Goal: Transaction & Acquisition: Book appointment/travel/reservation

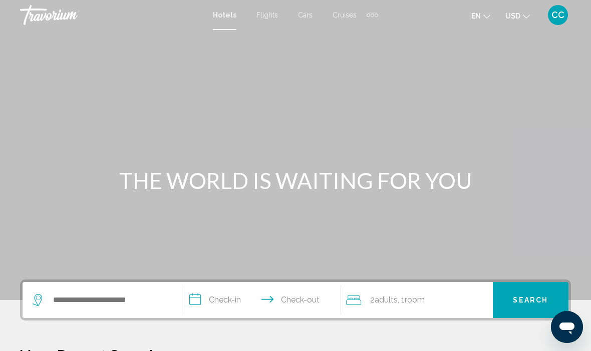
click at [230, 30] on div "Main content" at bounding box center [295, 150] width 591 height 300
click at [72, 308] on input "Search widget" at bounding box center [110, 300] width 117 height 15
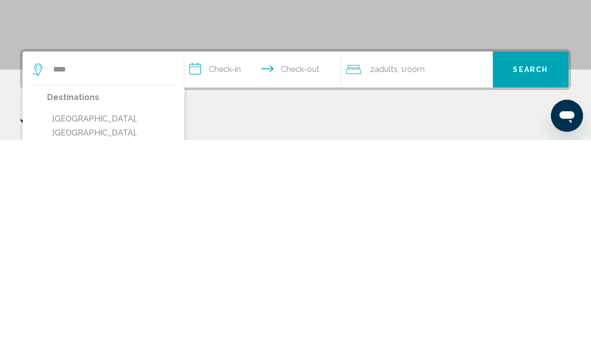
click at [96, 321] on button "[GEOGRAPHIC_DATA], [GEOGRAPHIC_DATA], [GEOGRAPHIC_DATA] (DFW)" at bounding box center [110, 344] width 127 height 47
type input "**********"
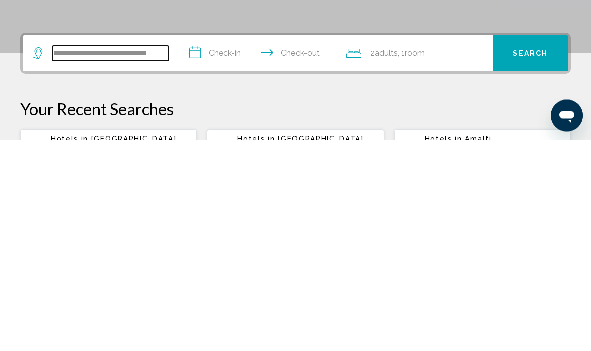
scroll to position [36, 0]
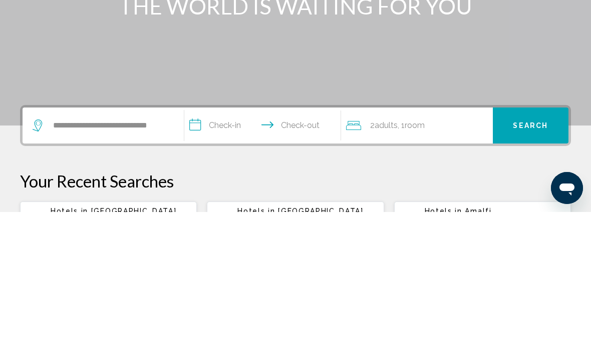
click at [224, 247] on input "**********" at bounding box center [264, 266] width 161 height 39
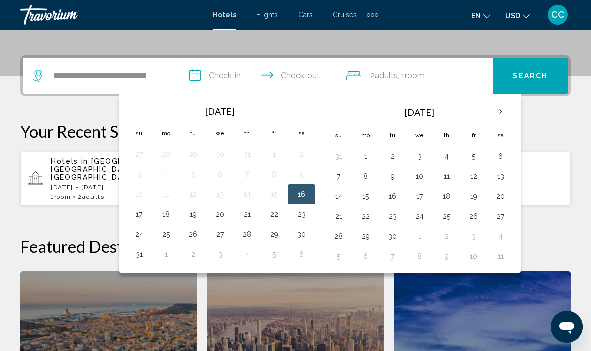
scroll to position [247, 0]
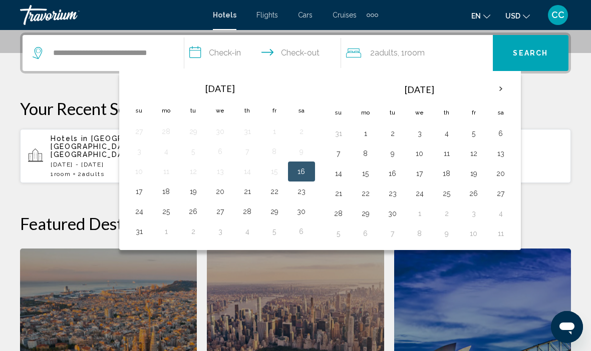
click at [494, 92] on th "Next month" at bounding box center [500, 89] width 27 height 22
click at [443, 179] on button "16" at bounding box center [446, 174] width 16 height 14
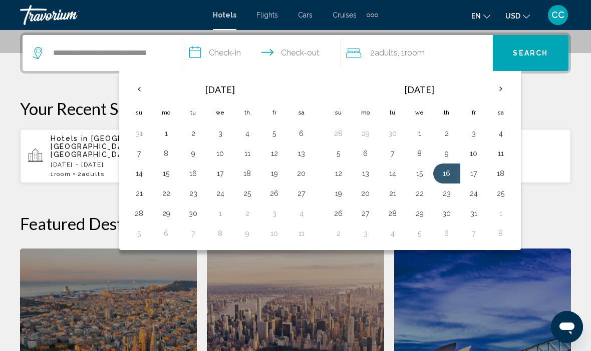
click at [308, 57] on input "**********" at bounding box center [264, 54] width 161 height 39
click at [469, 176] on button "17" at bounding box center [473, 174] width 16 height 14
type input "**********"
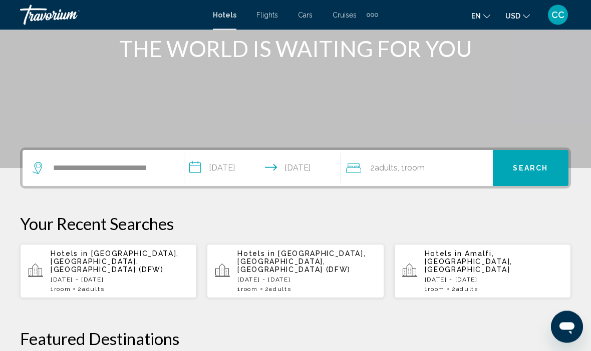
scroll to position [119, 0]
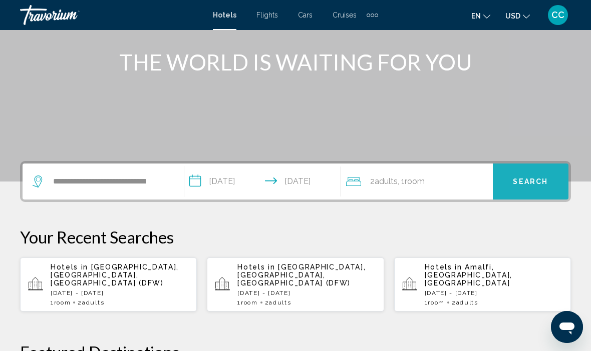
click at [528, 191] on button "Search" at bounding box center [530, 182] width 76 height 36
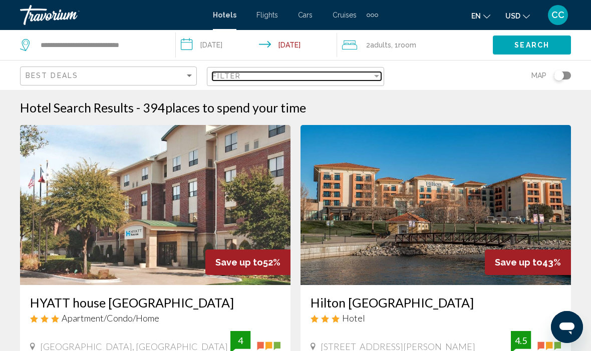
click at [378, 80] on div "Filter" at bounding box center [376, 76] width 9 height 8
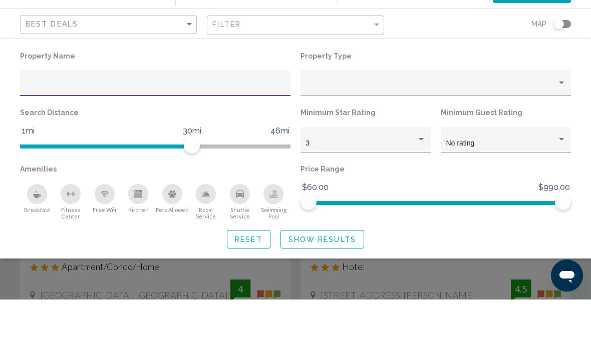
click at [36, 135] on input "Hotel Filters" at bounding box center [156, 139] width 260 height 8
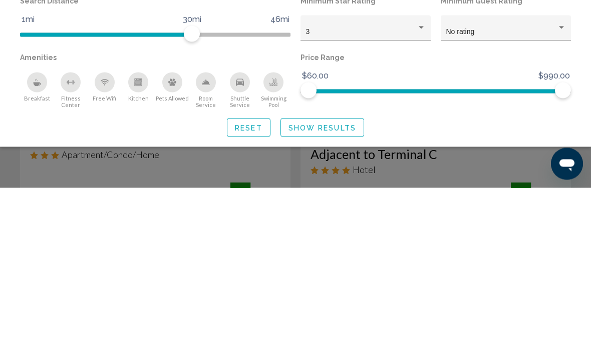
type input "*****"
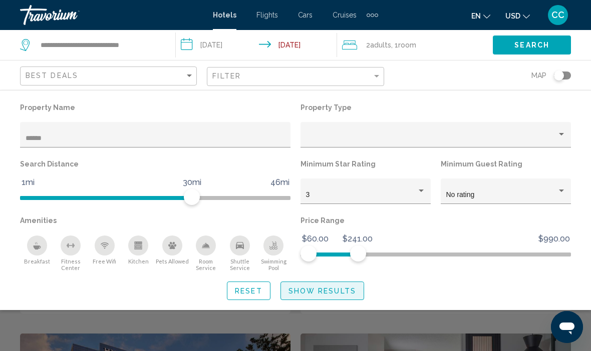
click at [297, 297] on button "Show Results" at bounding box center [322, 291] width 84 height 19
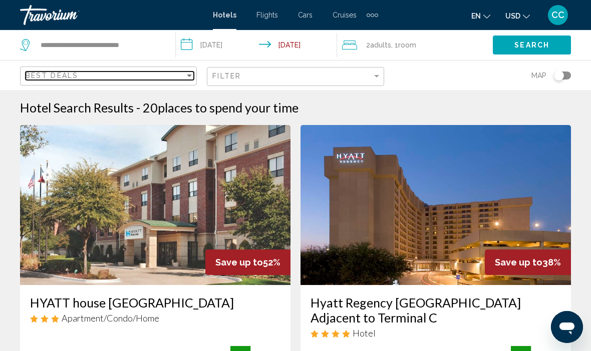
click at [183, 80] on div "Best Deals" at bounding box center [105, 76] width 159 height 8
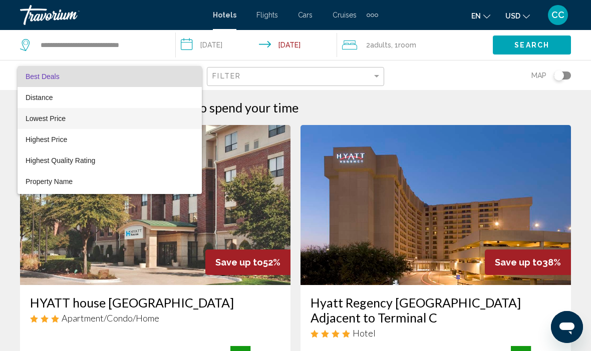
click at [31, 119] on span "Lowest Price" at bounding box center [46, 119] width 40 height 8
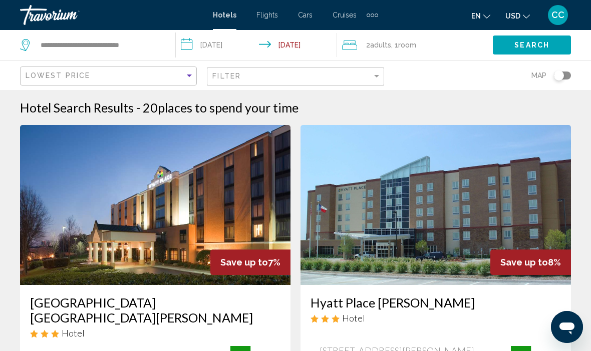
click at [510, 51] on button "Search" at bounding box center [531, 45] width 78 height 19
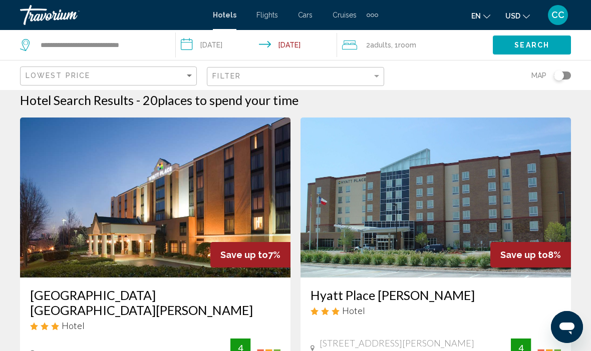
scroll to position [9, 0]
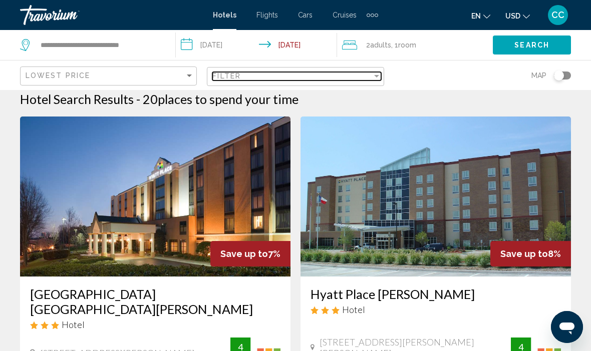
click at [377, 79] on div "Filter" at bounding box center [376, 76] width 9 height 8
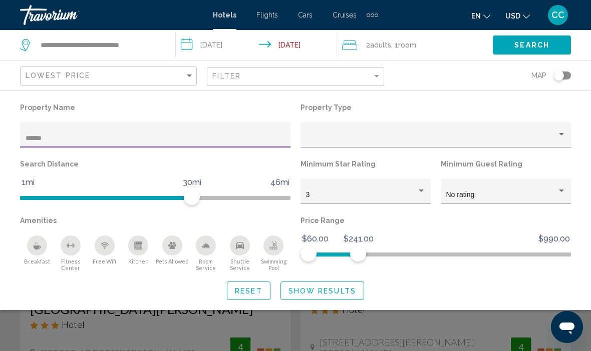
scroll to position [8, 0]
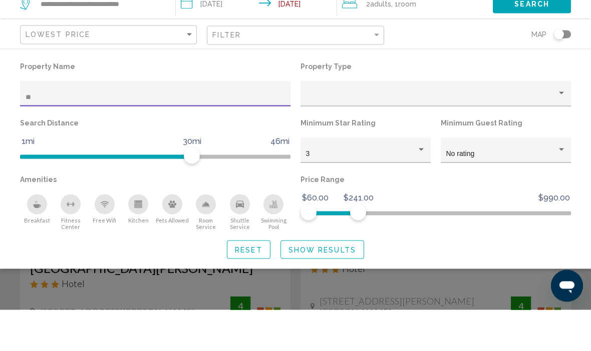
type input "*"
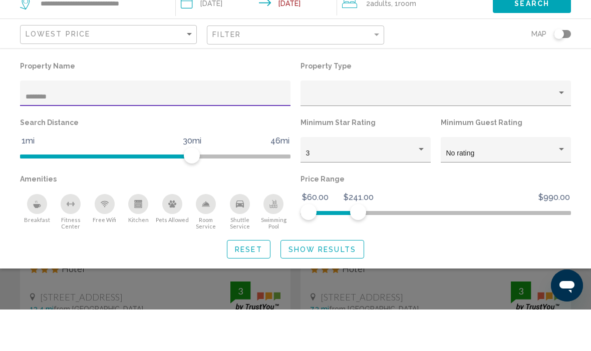
type input "*******"
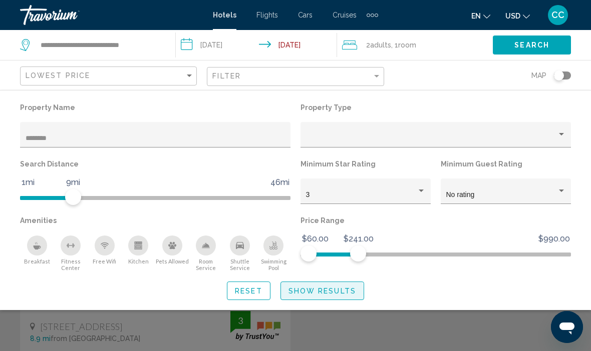
click at [293, 294] on span "Show Results" at bounding box center [322, 291] width 68 height 8
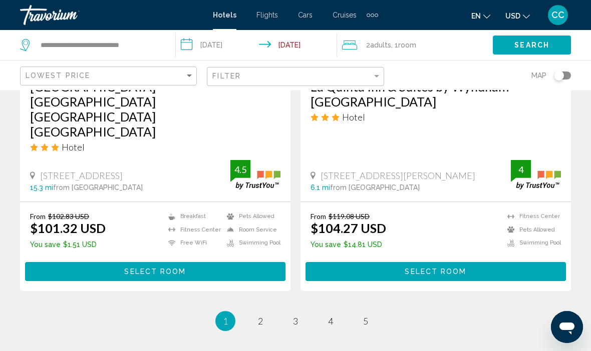
scroll to position [2134, 0]
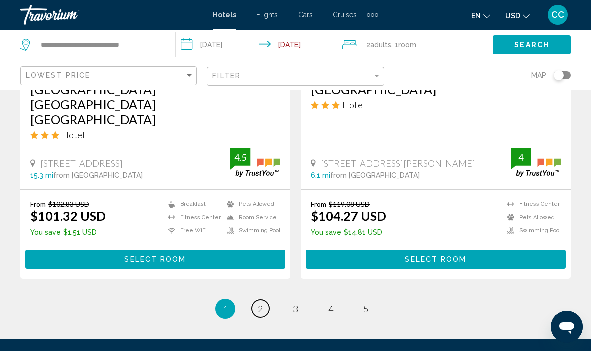
click at [258, 304] on span "2" at bounding box center [260, 309] width 5 height 11
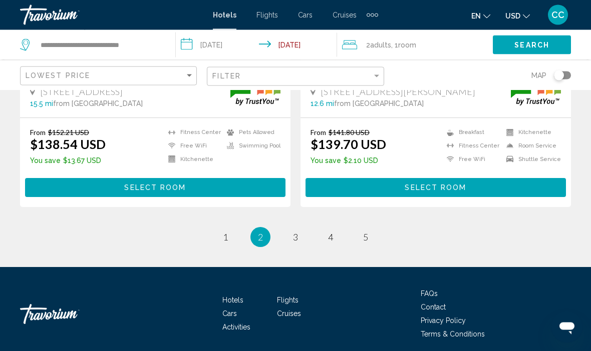
scroll to position [2134, 0]
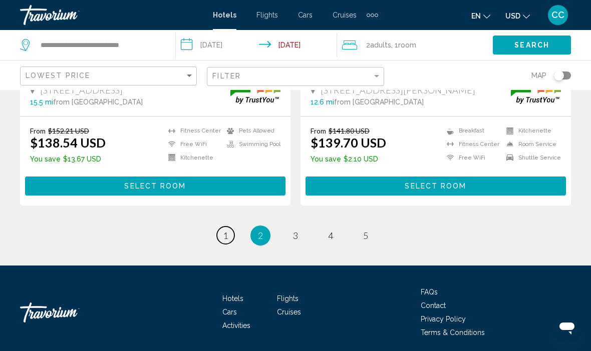
click at [222, 241] on link "page 1" at bounding box center [226, 236] width 18 height 18
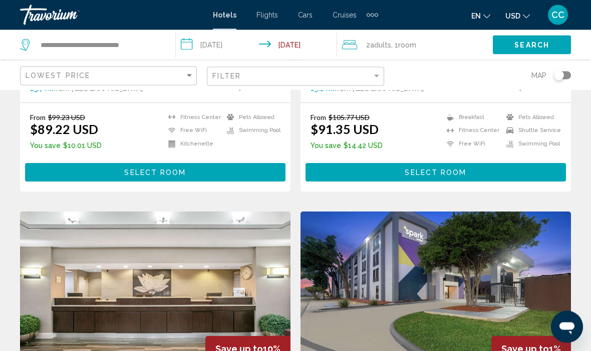
scroll to position [1045, 0]
click at [376, 164] on button "Select Room" at bounding box center [435, 172] width 260 height 19
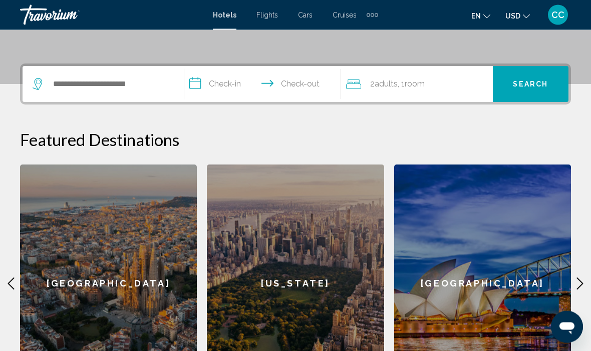
scroll to position [207, 0]
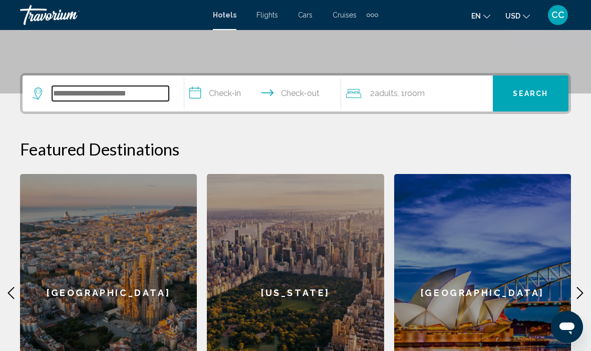
click at [64, 99] on input "Search widget" at bounding box center [110, 93] width 117 height 15
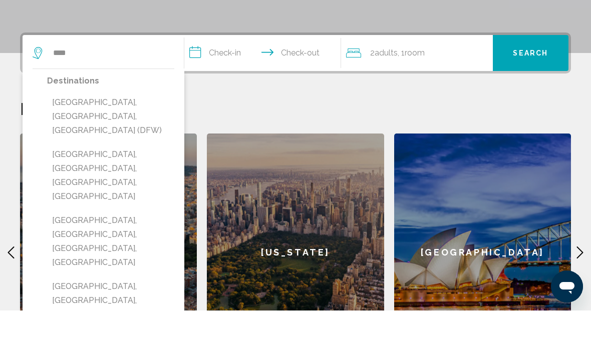
click at [60, 134] on button "[GEOGRAPHIC_DATA], [GEOGRAPHIC_DATA], [GEOGRAPHIC_DATA] (DFW)" at bounding box center [110, 157] width 127 height 47
type input "**********"
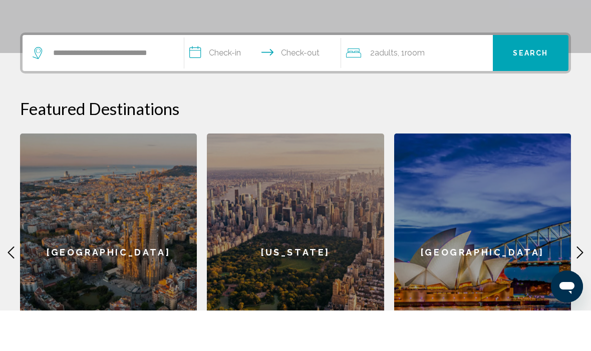
click at [217, 76] on input "**********" at bounding box center [264, 95] width 161 height 39
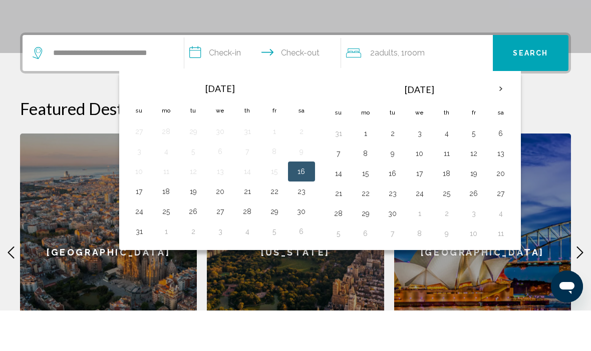
scroll to position [247, 0]
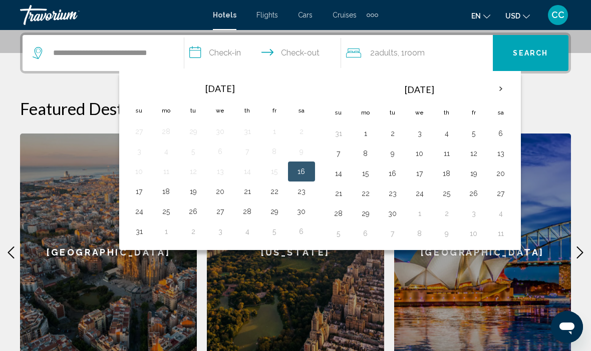
click at [496, 93] on th "Next month" at bounding box center [500, 89] width 27 height 22
click at [442, 178] on button "16" at bounding box center [446, 174] width 16 height 14
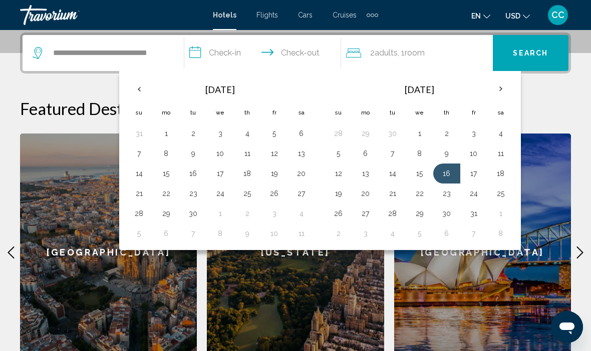
click at [466, 180] on td "17" at bounding box center [473, 174] width 27 height 20
click at [466, 182] on td "17" at bounding box center [473, 174] width 27 height 20
click at [465, 180] on td "17" at bounding box center [473, 174] width 27 height 20
click at [296, 57] on input "**********" at bounding box center [264, 54] width 161 height 39
click at [472, 179] on button "17" at bounding box center [473, 174] width 16 height 14
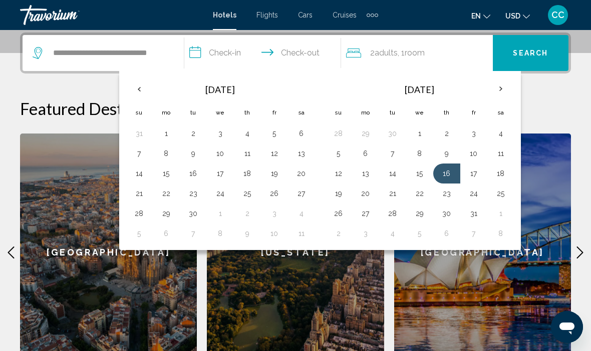
type input "**********"
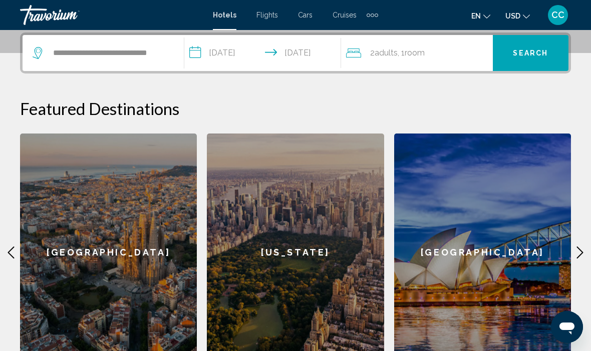
click at [511, 55] on button "Search" at bounding box center [530, 53] width 76 height 36
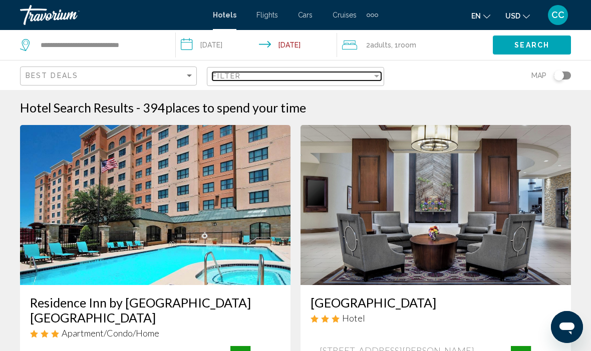
click at [217, 80] on span "Filter" at bounding box center [226, 76] width 29 height 8
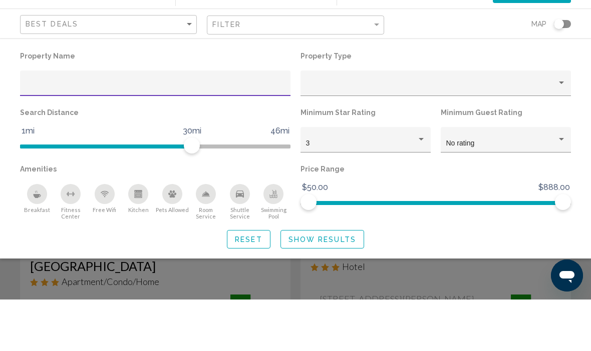
click at [304, 122] on div "Hotel Filters" at bounding box center [435, 135] width 270 height 26
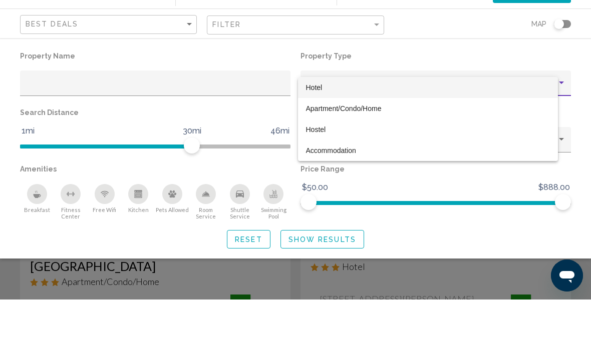
scroll to position [52, 0]
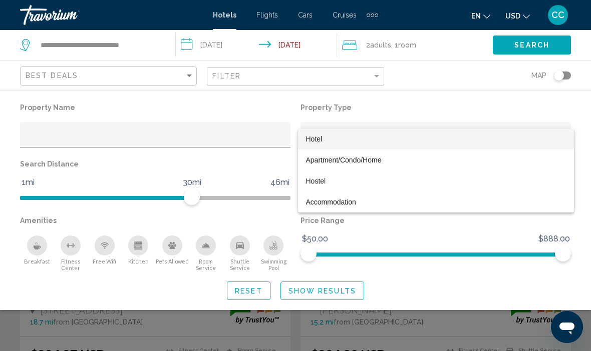
click at [47, 144] on div at bounding box center [295, 175] width 591 height 351
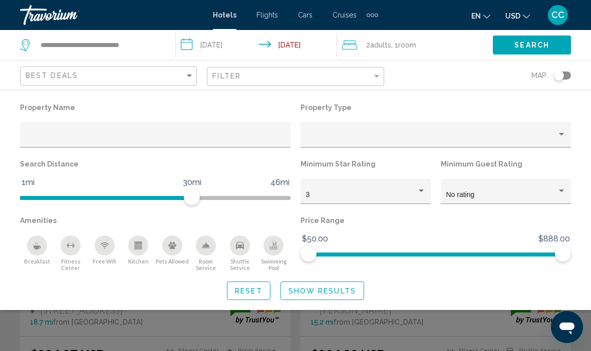
click at [26, 130] on div "Hotel Filters" at bounding box center [156, 138] width 260 height 21
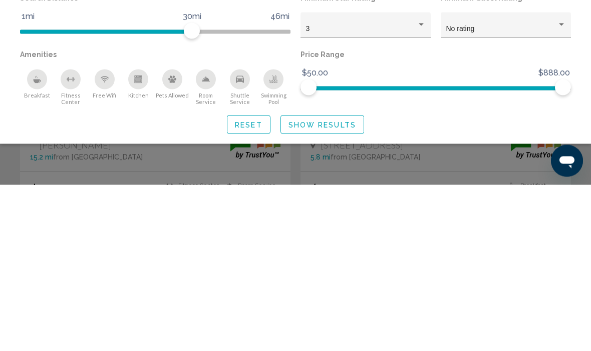
type input "**********"
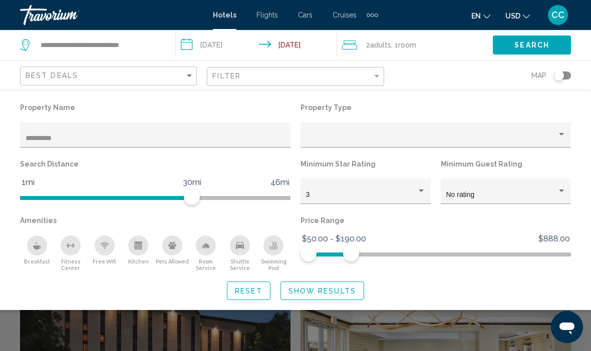
click at [293, 300] on button "Show Results" at bounding box center [322, 291] width 84 height 19
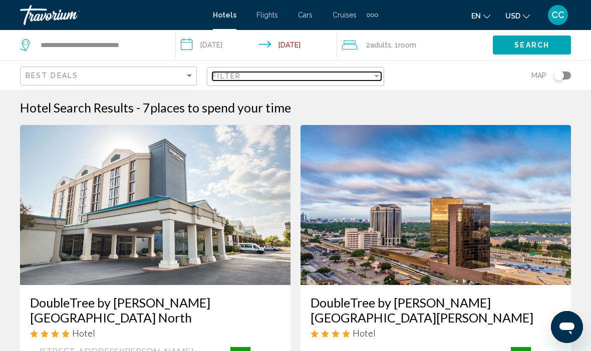
click at [375, 80] on div "Filter" at bounding box center [376, 76] width 9 height 8
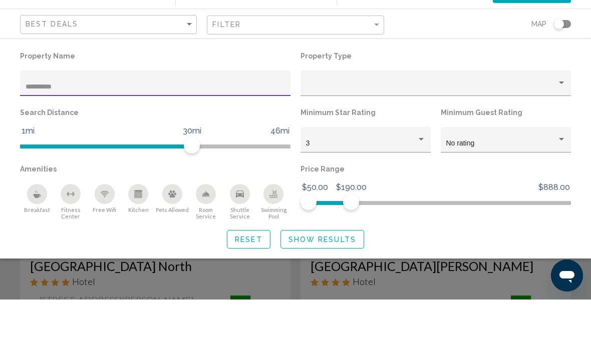
click at [87, 135] on input "**********" at bounding box center [156, 139] width 260 height 8
type input "*"
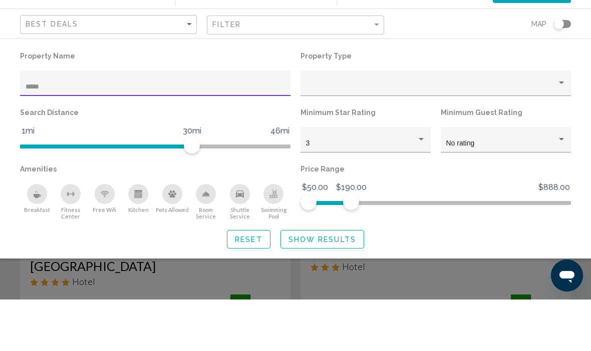
type input "******"
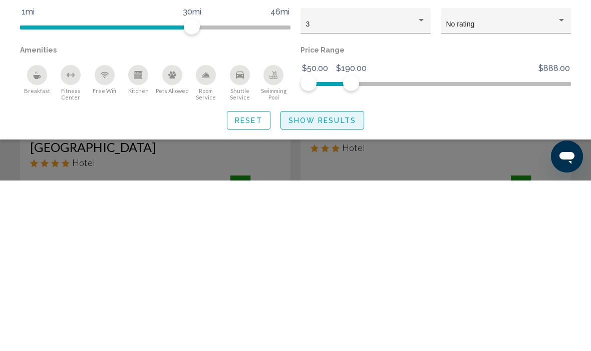
click at [292, 282] on button "Show Results" at bounding box center [322, 291] width 84 height 19
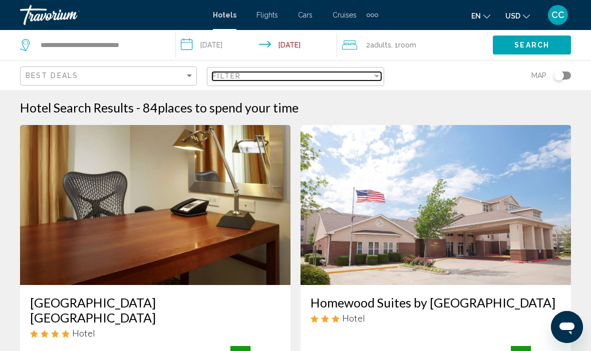
click at [225, 79] on span "Filter" at bounding box center [226, 76] width 29 height 8
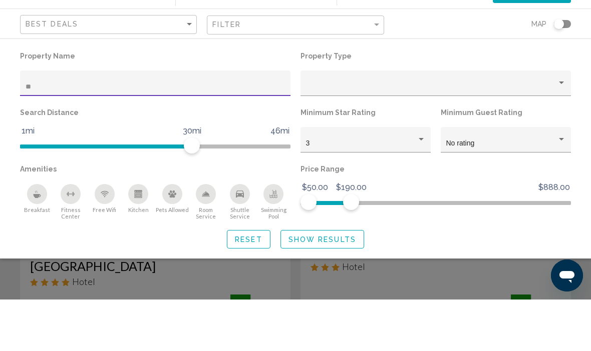
type input "*"
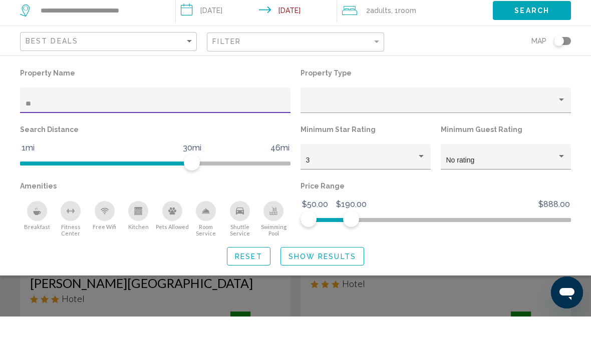
type input "*"
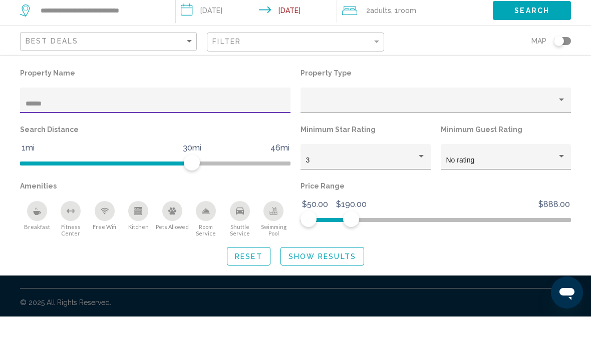
type input "******"
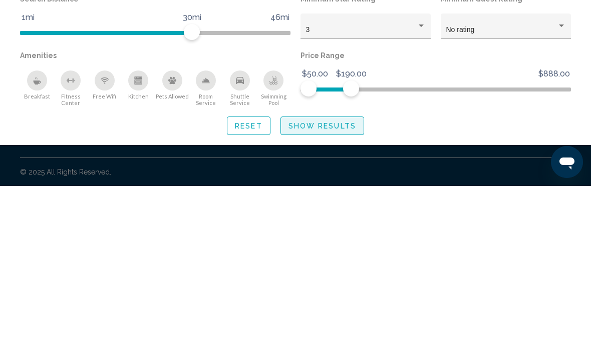
click at [307, 282] on button "Show Results" at bounding box center [322, 291] width 84 height 19
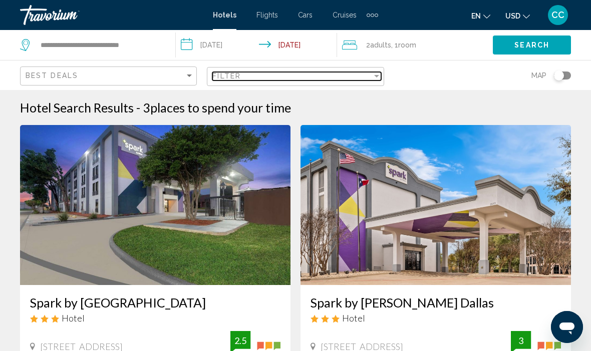
click at [265, 79] on div "Filter" at bounding box center [291, 76] width 159 height 8
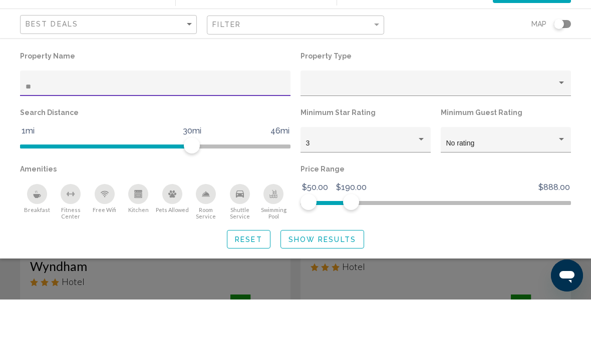
type input "*"
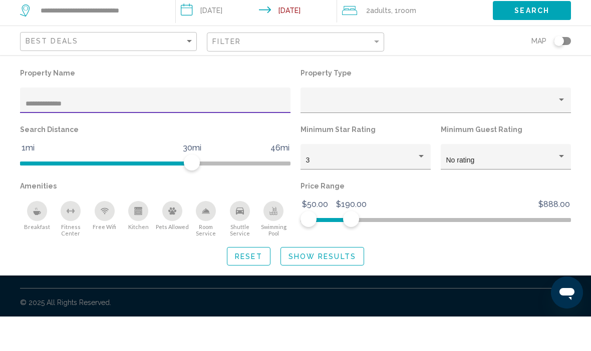
type input "**********"
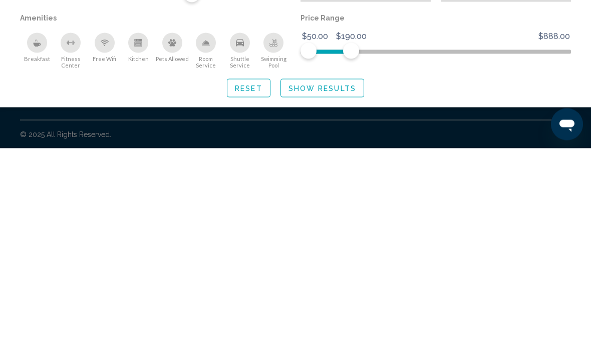
click at [293, 282] on button "Show Results" at bounding box center [322, 291] width 84 height 19
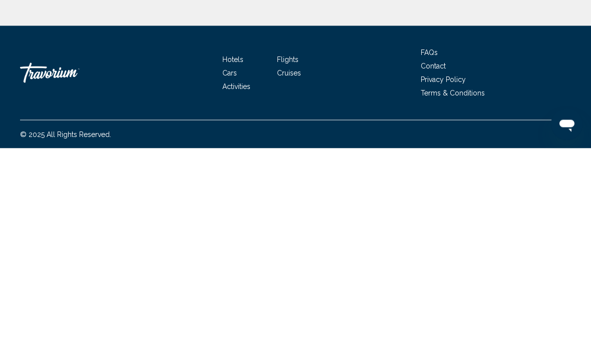
scroll to position [35, 0]
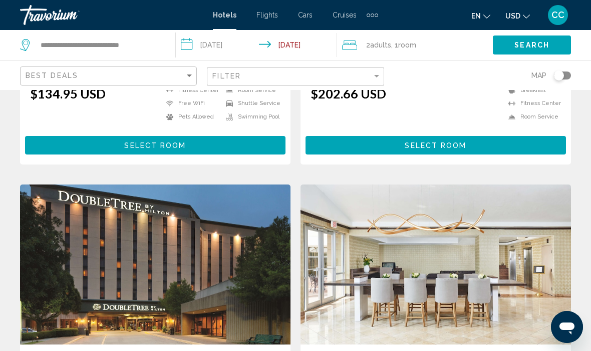
scroll to position [309, 0]
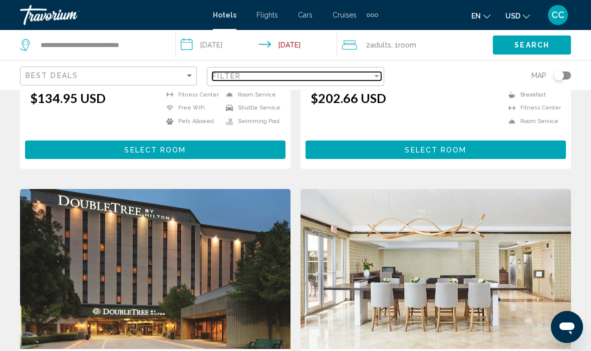
click at [368, 80] on div "Filter" at bounding box center [291, 76] width 159 height 8
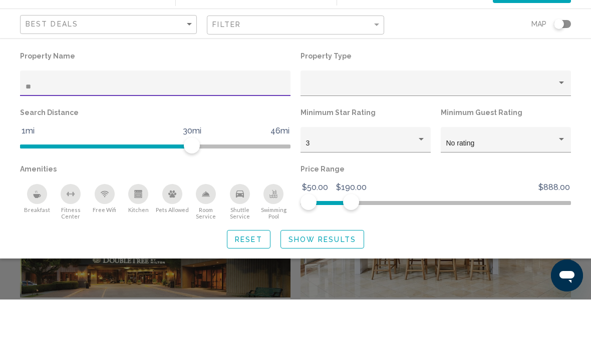
type input "*"
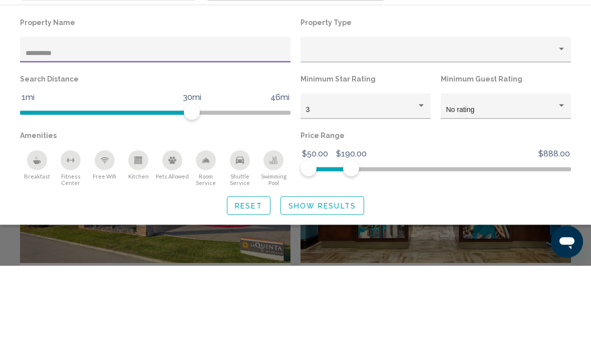
type input "*********"
click at [191, 189] on span "Hotel Filters" at bounding box center [192, 197] width 16 height 16
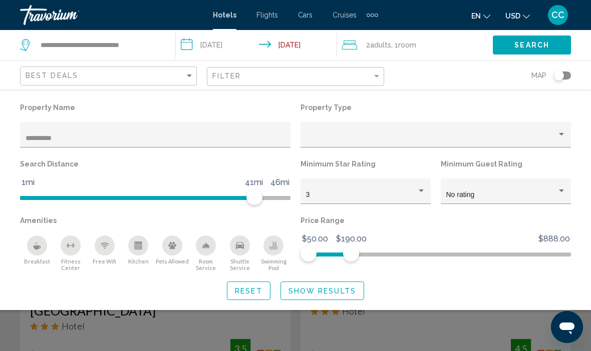
scroll to position [18, 0]
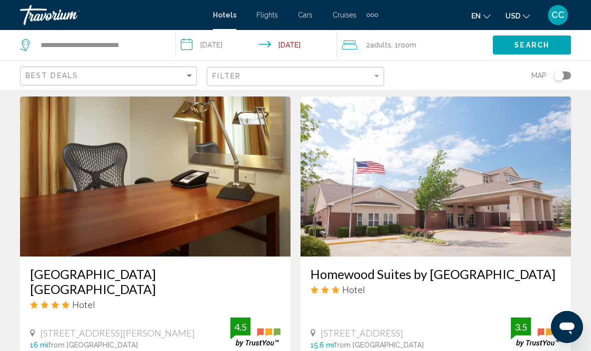
scroll to position [388, 0]
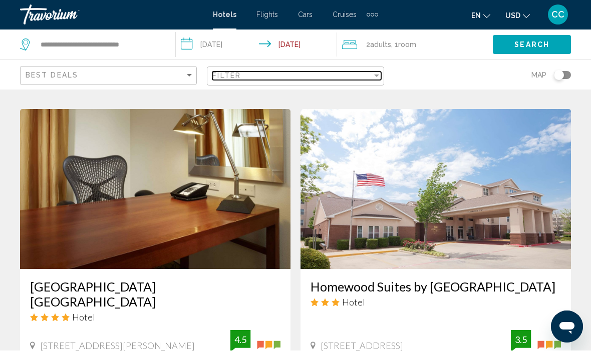
click at [222, 80] on span "Filter" at bounding box center [226, 76] width 29 height 8
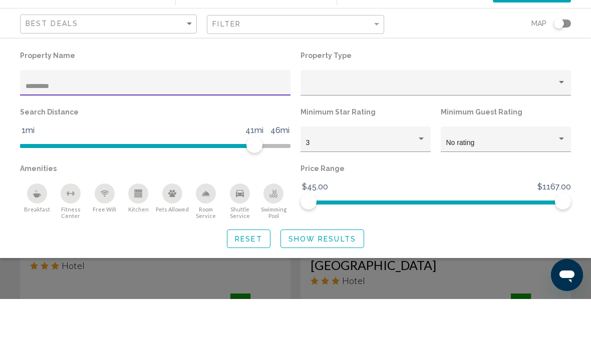
type input "*********"
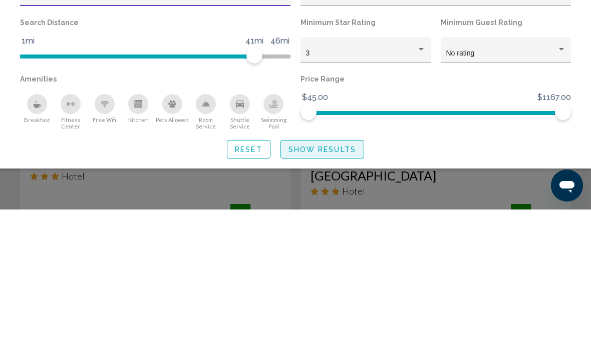
click at [306, 287] on span "Show Results" at bounding box center [322, 291] width 68 height 8
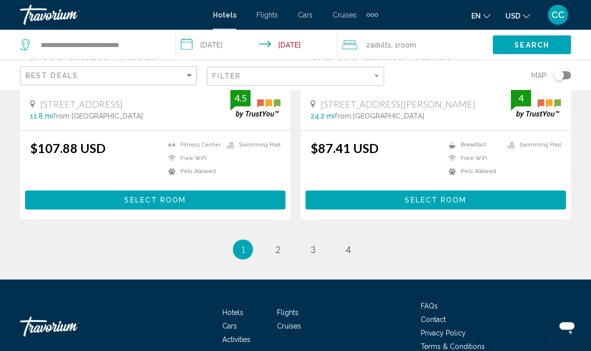
scroll to position [2134, 0]
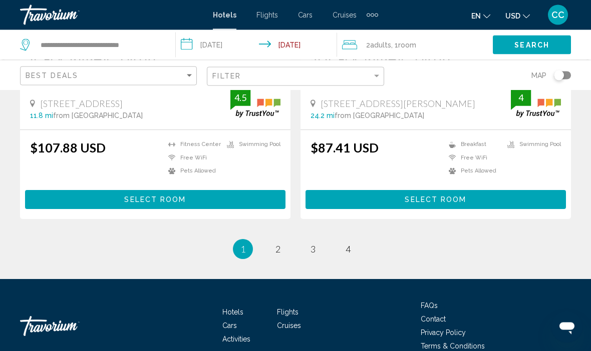
click at [267, 240] on ul "1 / 4 You're on page 1 page 2 page 3 page 4" at bounding box center [295, 250] width 551 height 20
click at [270, 240] on li "page 2" at bounding box center [278, 250] width 20 height 20
click at [269, 242] on ul "1 / 4 You're on page 1 page 2 page 3 page 4" at bounding box center [295, 250] width 551 height 20
click at [285, 241] on link "page 2" at bounding box center [278, 250] width 18 height 18
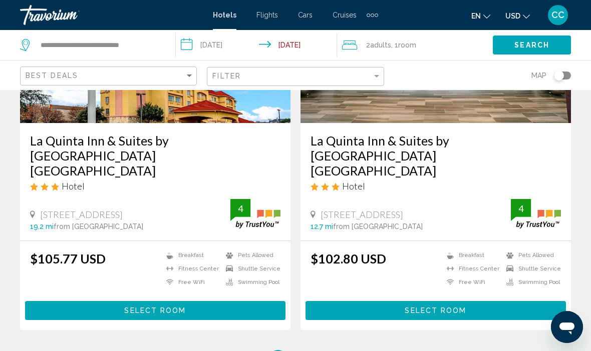
scroll to position [2042, 0]
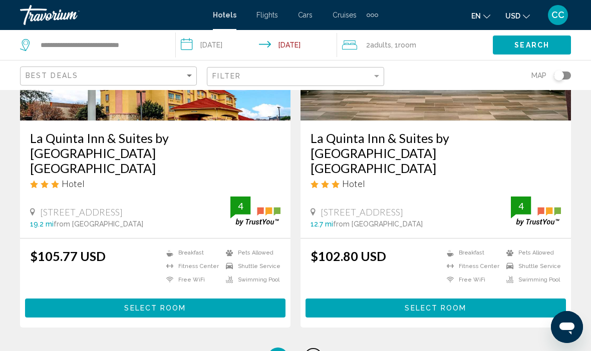
click at [316, 349] on link "page 3" at bounding box center [313, 358] width 18 height 18
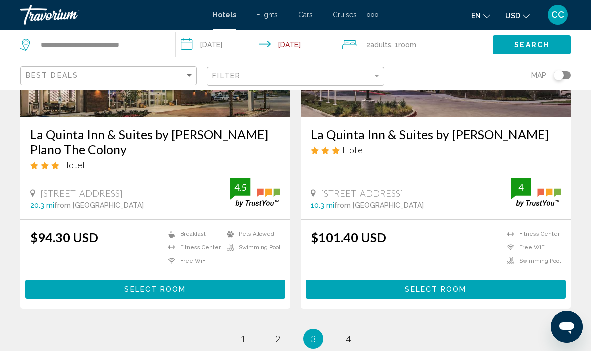
scroll to position [2134, 0]
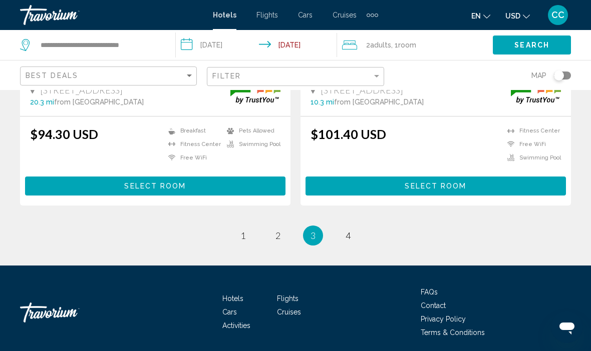
click at [266, 241] on ul "3 / 4 page 1 page 2 You're on page 3 page 4" at bounding box center [295, 236] width 551 height 20
click at [274, 238] on link "page 2" at bounding box center [278, 236] width 18 height 18
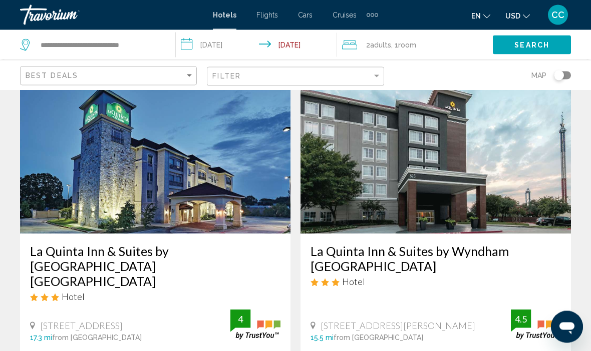
scroll to position [1540, 0]
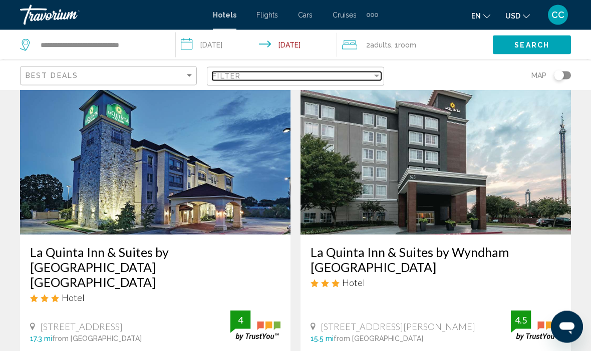
click at [229, 75] on span "Filter" at bounding box center [226, 76] width 29 height 8
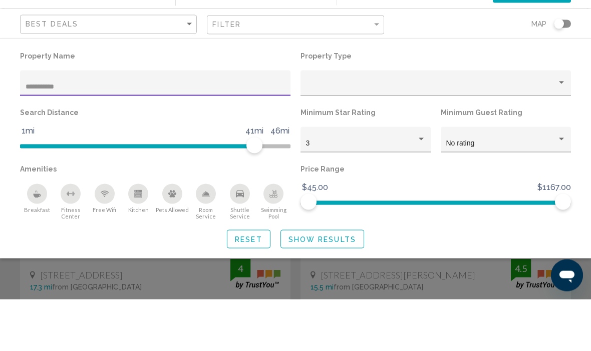
scroll to position [35, 0]
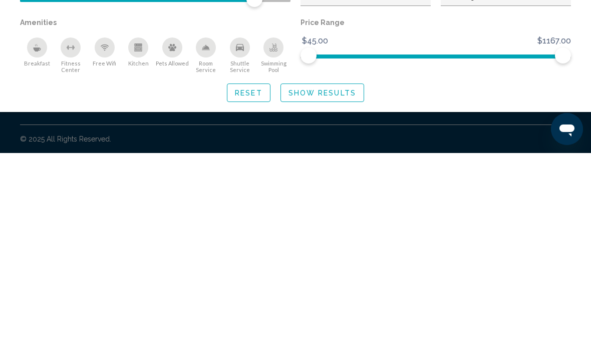
type input "**********"
click at [35, 258] on span "Breakfast" at bounding box center [37, 261] width 26 height 7
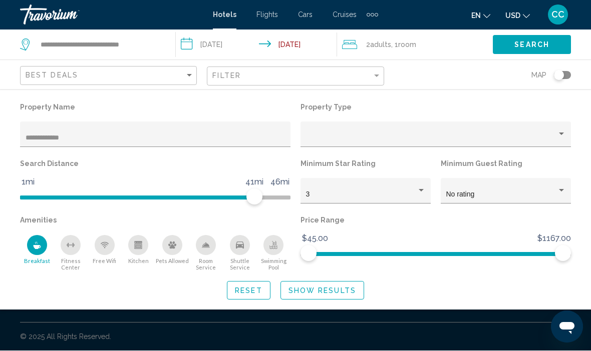
click at [232, 253] on div "Shuttle Service" at bounding box center [240, 246] width 20 height 20
click at [309, 292] on span "Show Results" at bounding box center [322, 291] width 68 height 8
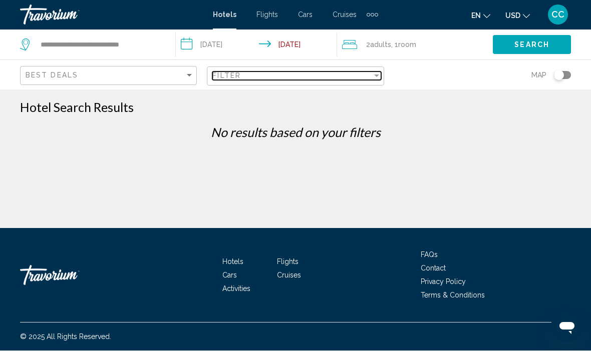
click at [369, 79] on div "Filter" at bounding box center [291, 76] width 159 height 8
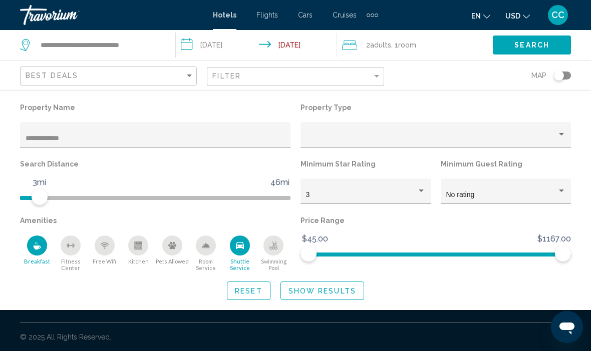
click at [73, 143] on input "**********" at bounding box center [156, 139] width 260 height 8
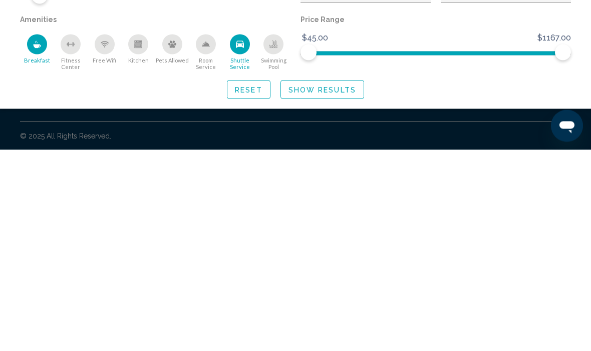
type input "*********"
click at [103, 236] on div "Free Wifi" at bounding box center [105, 246] width 20 height 20
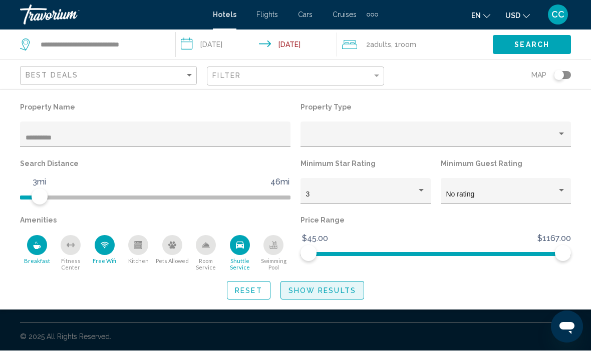
click at [332, 295] on span "Show Results" at bounding box center [322, 291] width 68 height 8
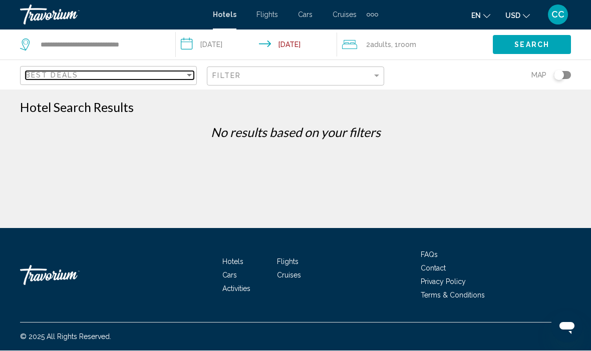
click at [155, 80] on div "Best Deals" at bounding box center [105, 76] width 159 height 8
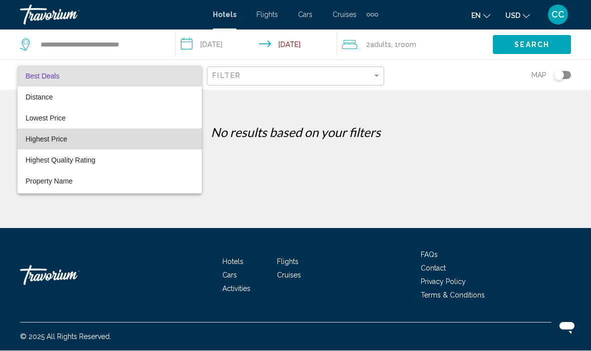
click at [197, 143] on mat-option "Highest Price" at bounding box center [110, 139] width 184 height 21
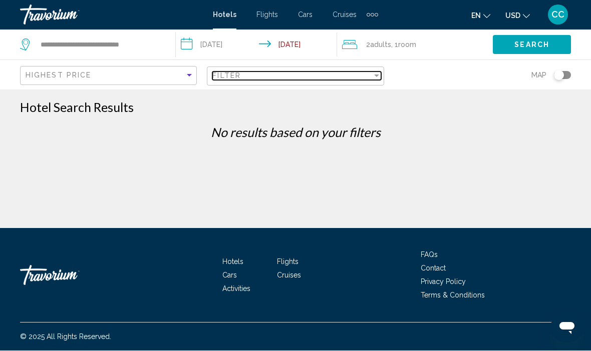
click at [372, 79] on div "Filter" at bounding box center [376, 76] width 9 height 8
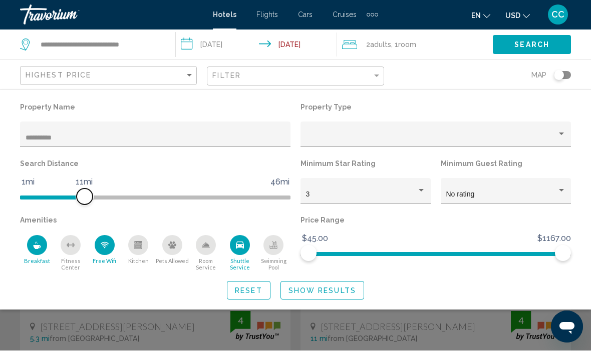
scroll to position [35, 0]
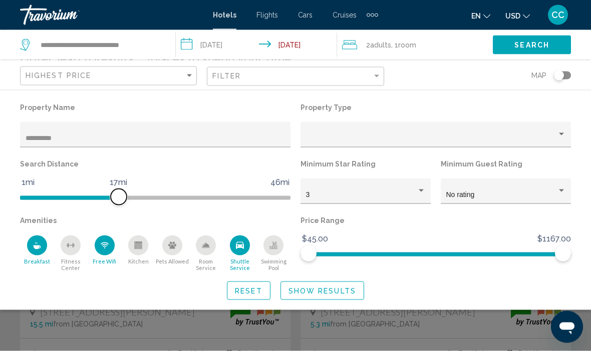
scroll to position [49, 0]
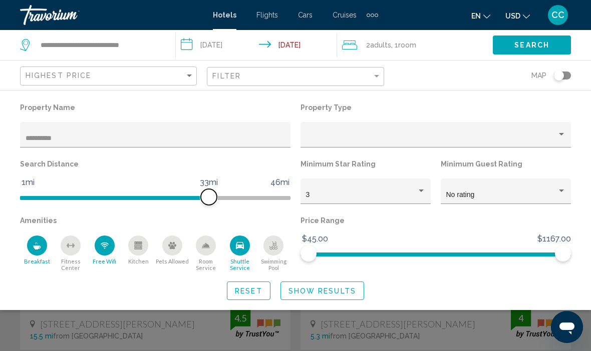
scroll to position [37, 0]
click at [305, 297] on button "Show Results" at bounding box center [322, 291] width 84 height 19
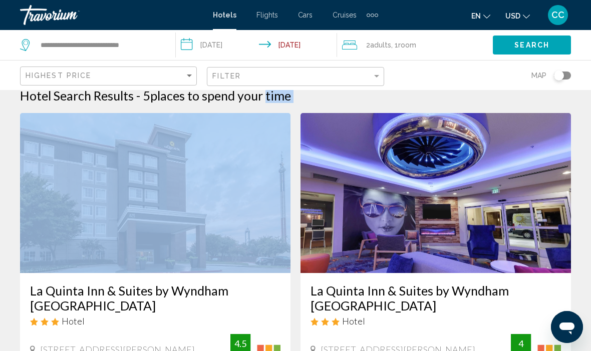
scroll to position [0, 0]
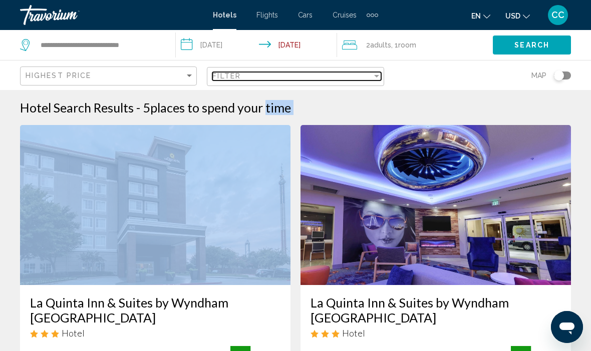
click at [305, 79] on div "Filter" at bounding box center [291, 76] width 159 height 8
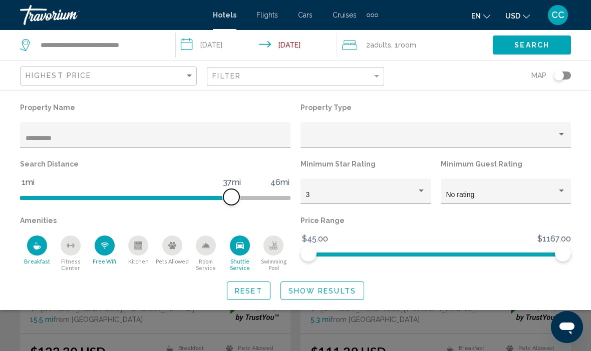
scroll to position [53, 0]
click at [102, 245] on icon "Free Wifi" at bounding box center [105, 244] width 8 height 3
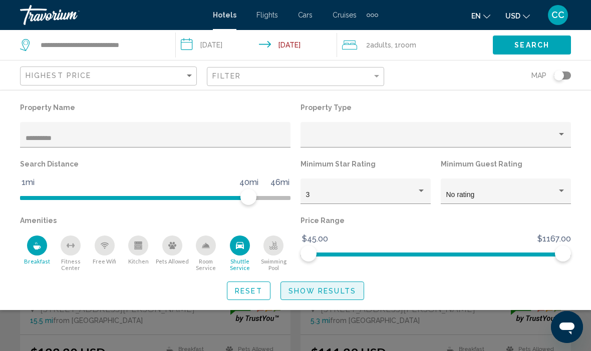
click at [314, 292] on span "Show Results" at bounding box center [322, 291] width 68 height 8
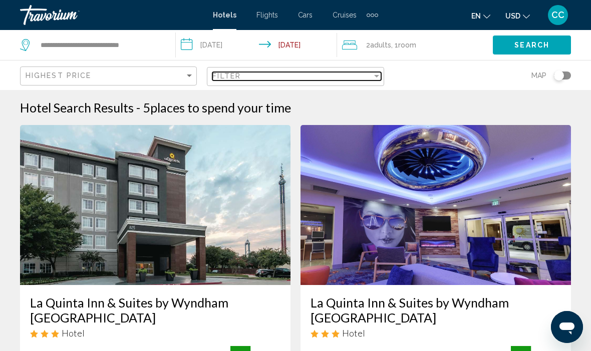
click at [219, 79] on span "Filter" at bounding box center [226, 76] width 29 height 8
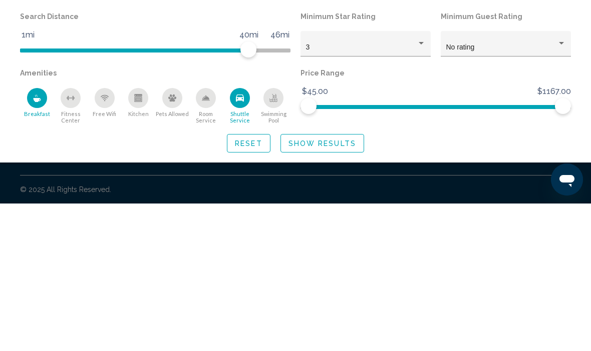
type input "**********"
click at [34, 235] on button "Breakfast" at bounding box center [37, 253] width 34 height 37
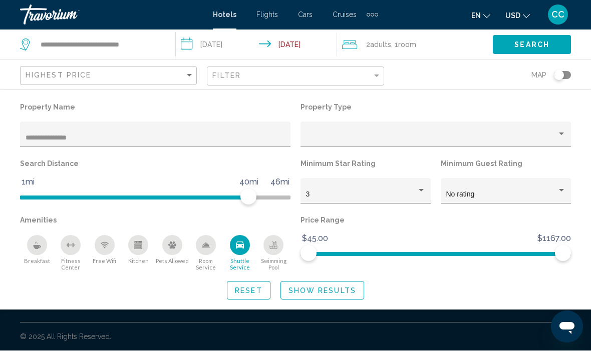
click at [233, 244] on div "Shuttle Service" at bounding box center [240, 246] width 20 height 20
click at [305, 292] on span "Show Results" at bounding box center [322, 291] width 68 height 8
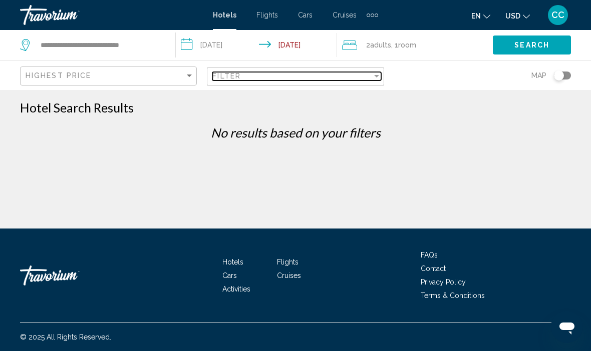
click at [223, 80] on span "Filter" at bounding box center [226, 76] width 29 height 8
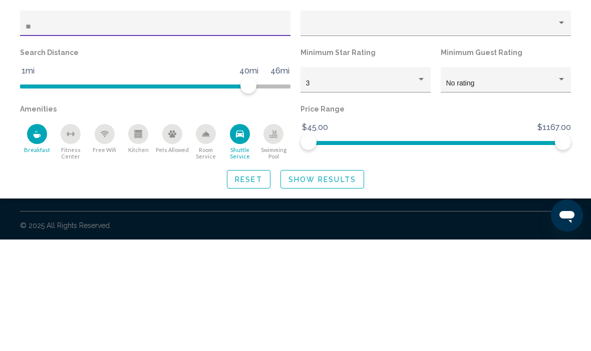
type input "*"
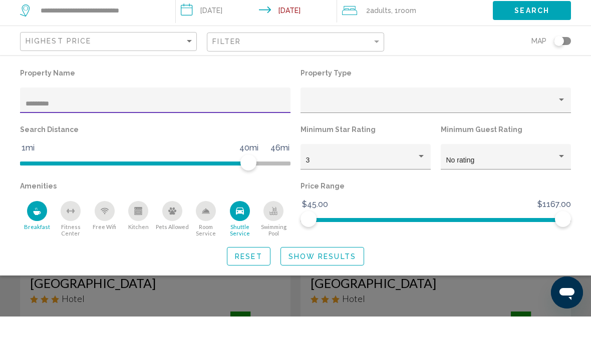
type input "*********"
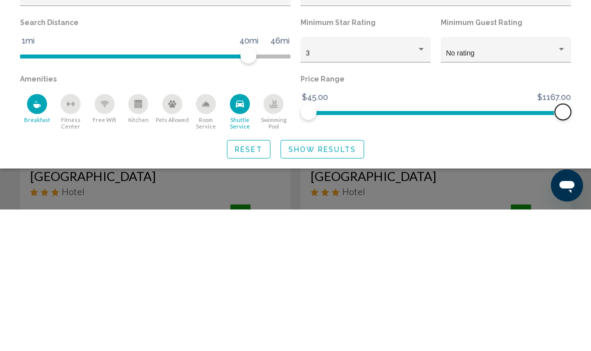
scroll to position [142, 0]
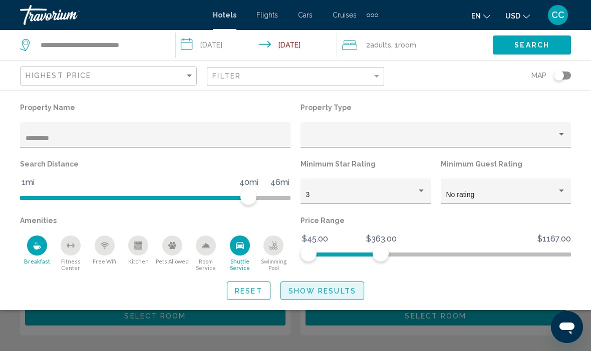
click at [304, 294] on span "Show Results" at bounding box center [322, 291] width 68 height 8
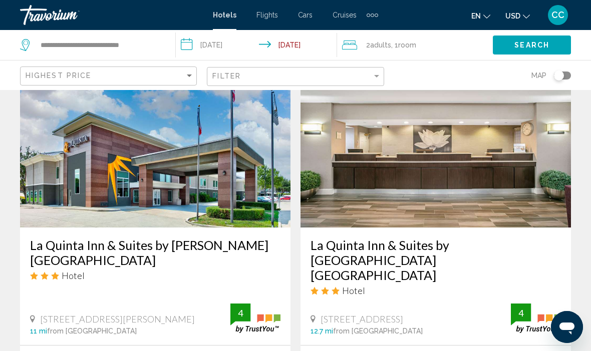
scroll to position [419, 0]
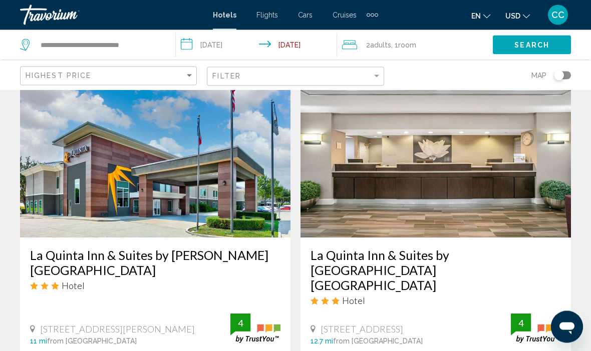
click at [370, 188] on img "Main content" at bounding box center [435, 158] width 270 height 160
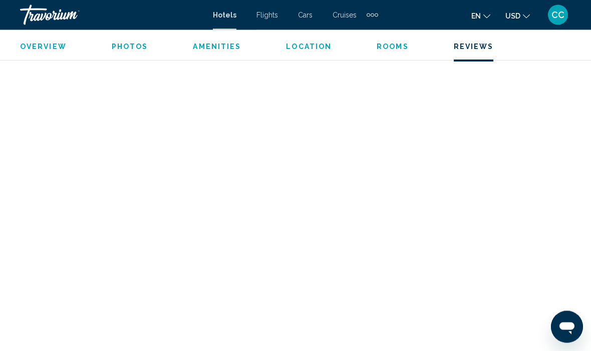
scroll to position [3916, 0]
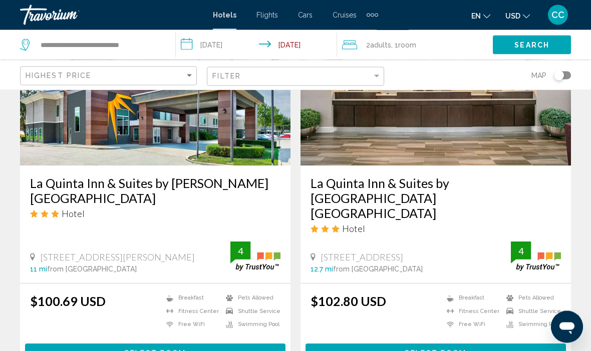
scroll to position [492, 0]
click at [39, 196] on h3 "La Quinta Inn & Suites by [PERSON_NAME] [GEOGRAPHIC_DATA]" at bounding box center [155, 191] width 250 height 30
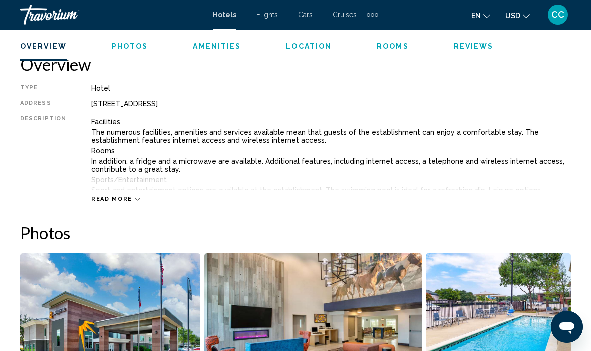
scroll to position [501, 0]
click at [95, 203] on span "Read more" at bounding box center [111, 200] width 41 height 7
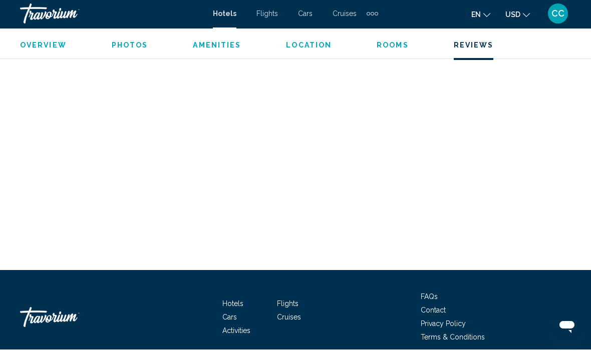
scroll to position [3789, 0]
